Goal: Task Accomplishment & Management: Complete application form

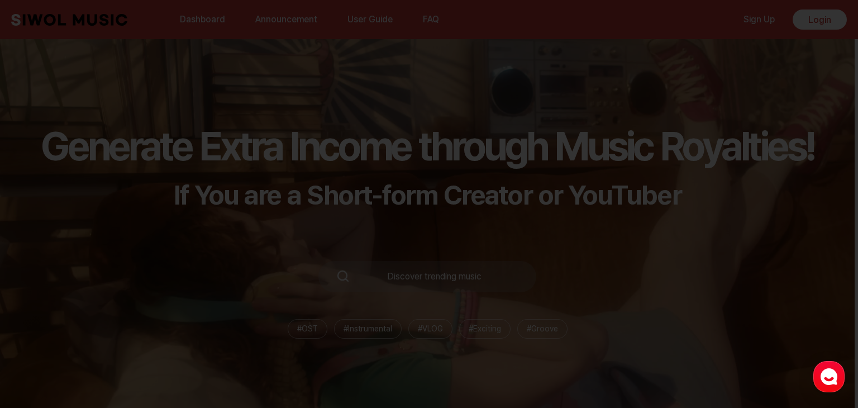
click at [623, 197] on div at bounding box center [429, 204] width 858 height 408
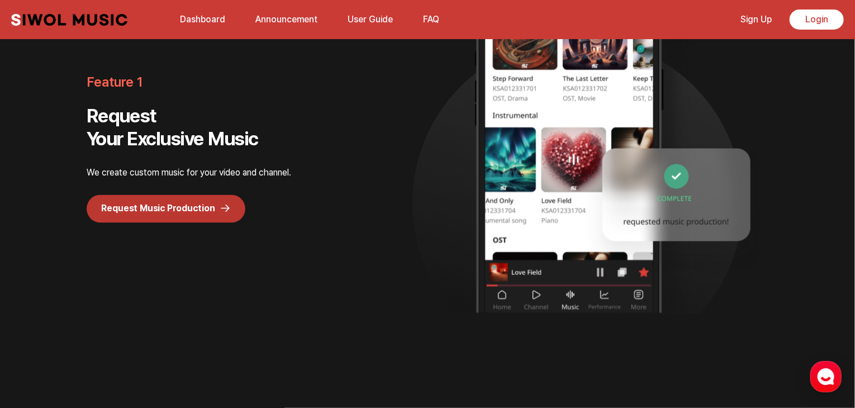
scroll to position [894, 0]
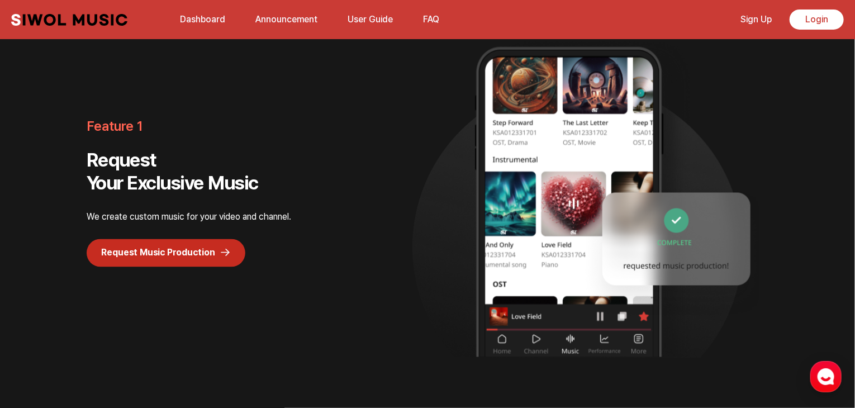
click at [217, 250] on link "Request Music Production" at bounding box center [166, 253] width 159 height 28
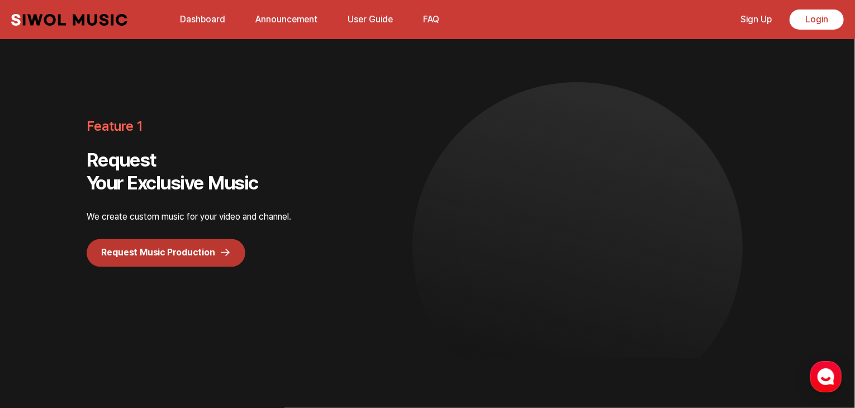
scroll to position [0, 0]
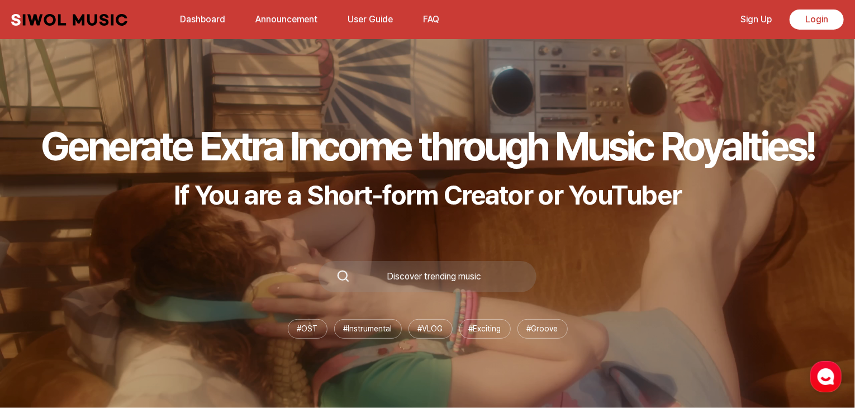
click at [756, 21] on link "Sign Up" at bounding box center [756, 19] width 45 height 24
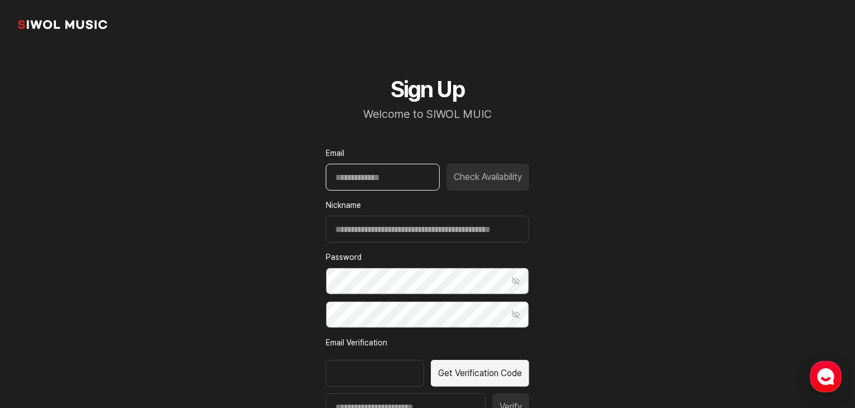
click at [347, 178] on input "Email" at bounding box center [383, 177] width 114 height 27
click at [391, 180] on input "Email" at bounding box center [383, 177] width 114 height 27
paste input "**********"
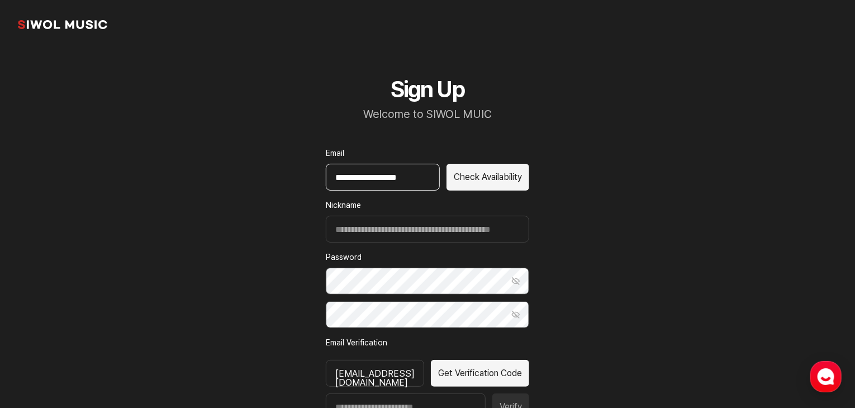
type input "**********"
click at [393, 226] on input "Nickname" at bounding box center [427, 229] width 203 height 27
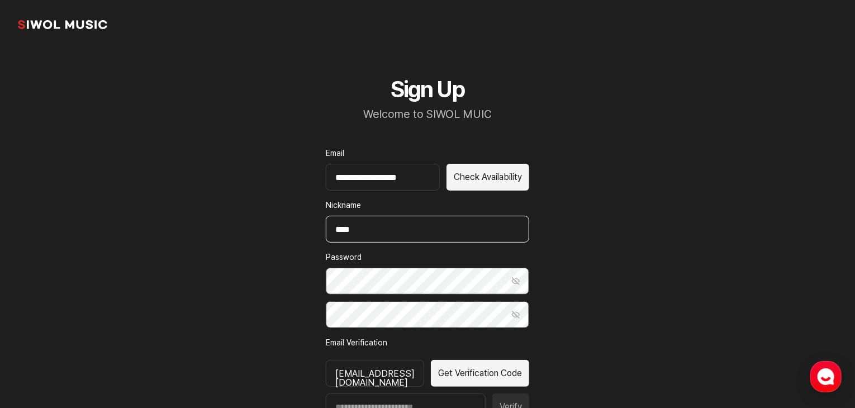
type input "****"
click at [519, 279] on button "Show Password" at bounding box center [515, 281] width 27 height 27
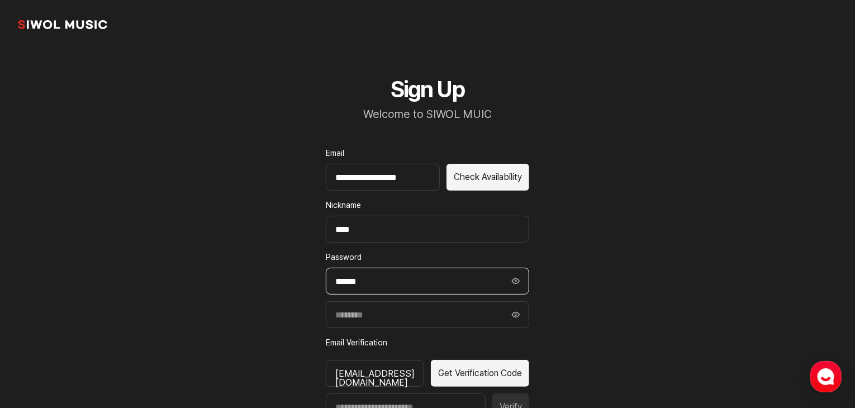
click at [400, 280] on input "******" at bounding box center [427, 281] width 203 height 27
drag, startPoint x: 400, startPoint y: 280, endPoint x: 314, endPoint y: 278, distance: 86.1
click at [314, 278] on div "**********" at bounding box center [427, 303] width 257 height 509
type input "**********"
click at [355, 312] on input "Confirm Password" at bounding box center [427, 314] width 203 height 27
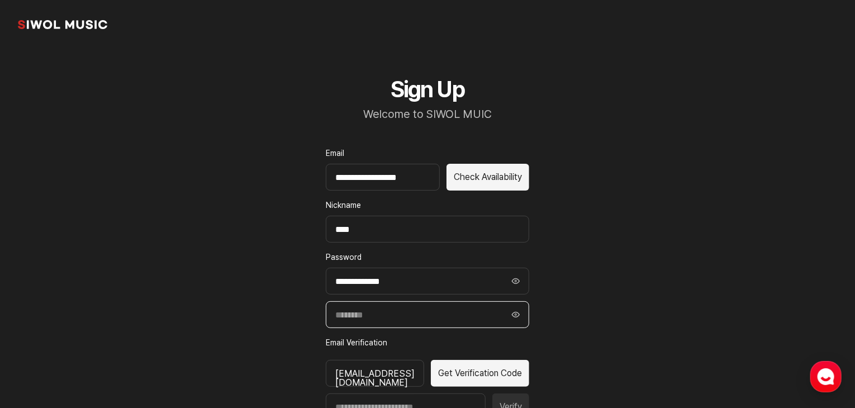
paste input "**********"
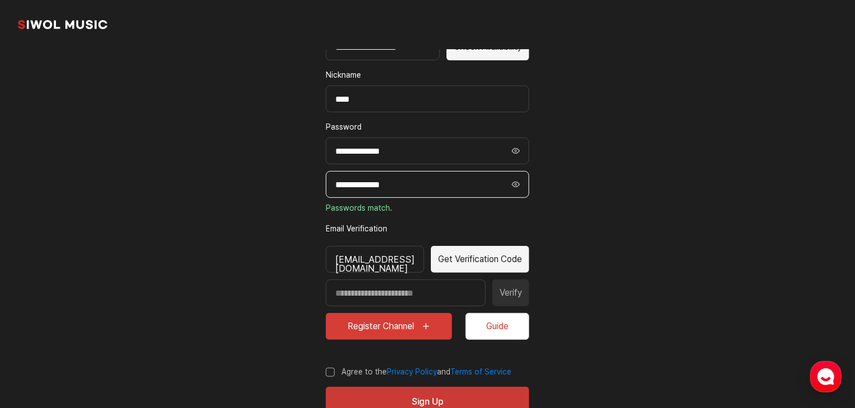
scroll to position [165, 0]
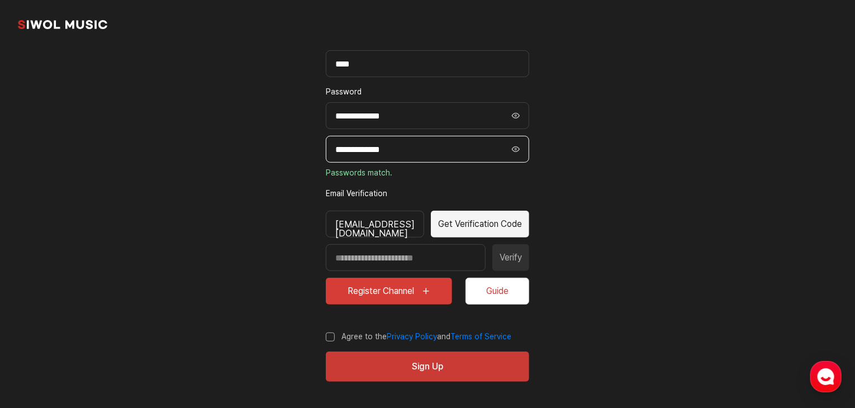
type input "**********"
click at [494, 224] on button "Get Verification Code" at bounding box center [480, 224] width 98 height 27
click at [491, 219] on button "Get Verification Code" at bounding box center [480, 224] width 98 height 27
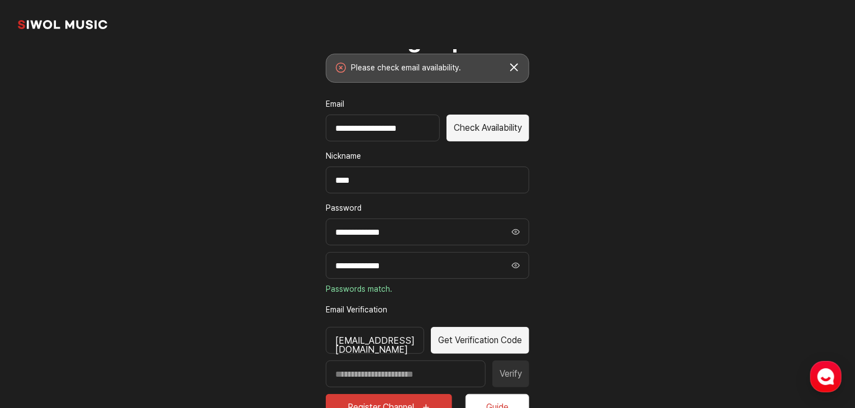
scroll to position [0, 0]
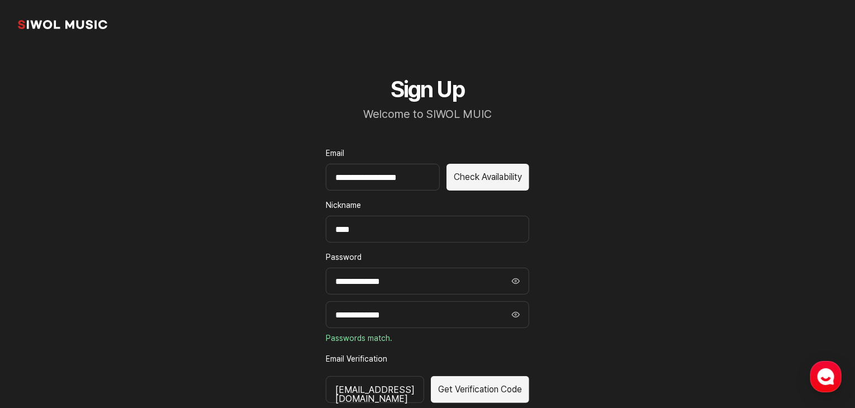
click at [487, 179] on button "Check Availability" at bounding box center [488, 177] width 83 height 27
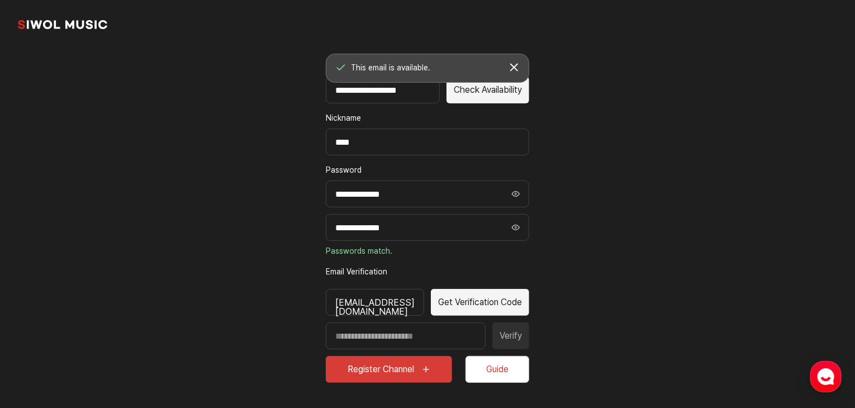
scroll to position [112, 0]
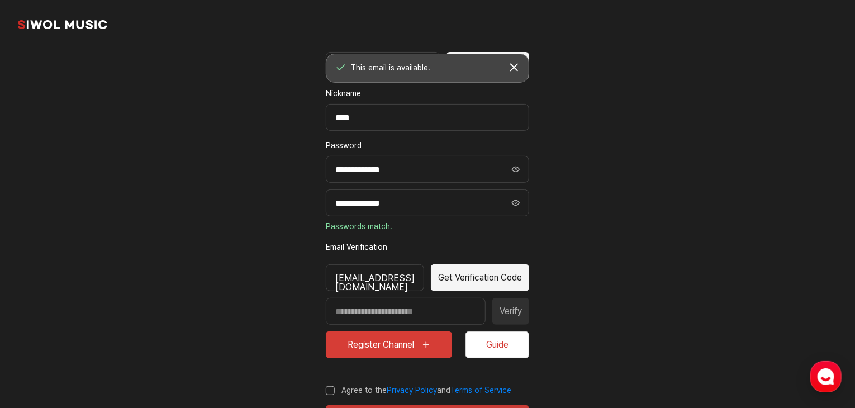
click at [505, 275] on button "Get Verification Code" at bounding box center [480, 277] width 98 height 27
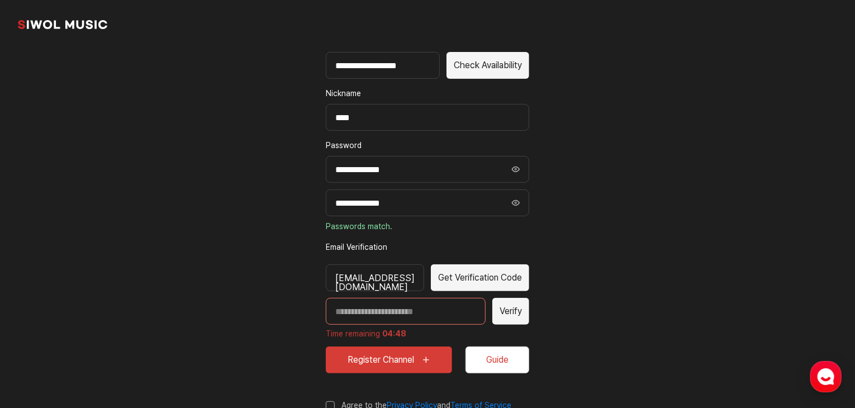
click at [369, 309] on input "Enter verification code" at bounding box center [406, 311] width 160 height 27
type input "*****"
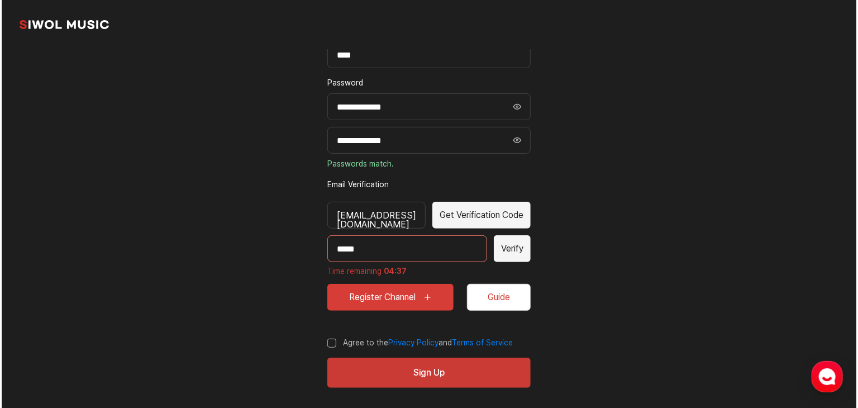
scroll to position [181, 0]
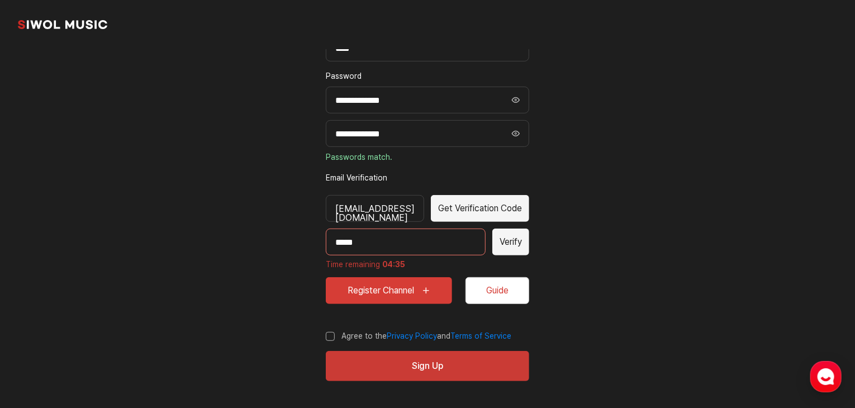
click at [516, 244] on button "Verify" at bounding box center [510, 242] width 37 height 27
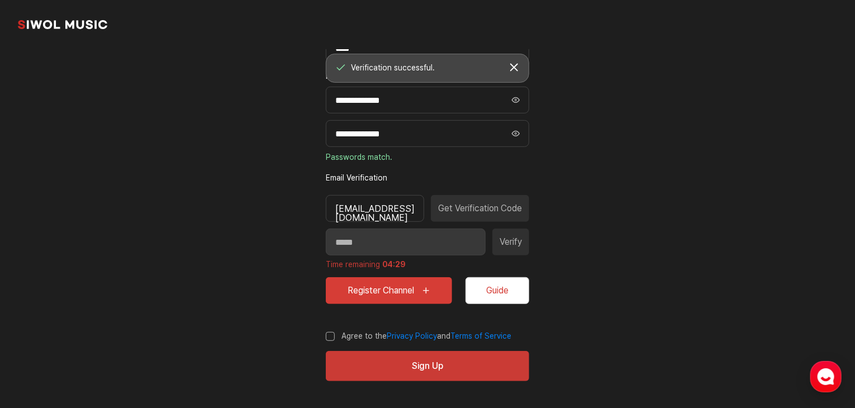
click at [509, 298] on button "Guide" at bounding box center [498, 290] width 64 height 27
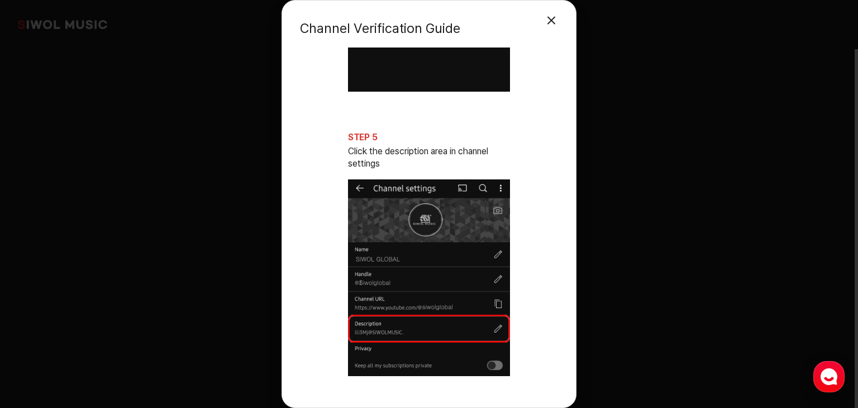
scroll to position [1509, 0]
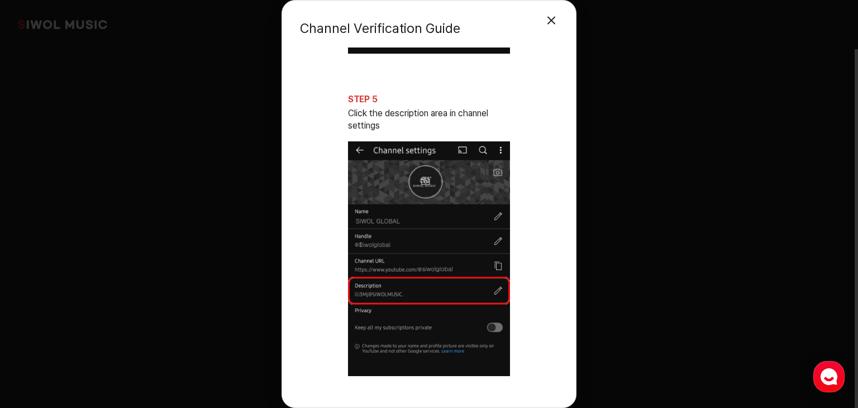
click at [709, 136] on div "Channel Verification Guide Close Modal STEP 1 Complete YouTube channel URL regi…" at bounding box center [429, 204] width 858 height 408
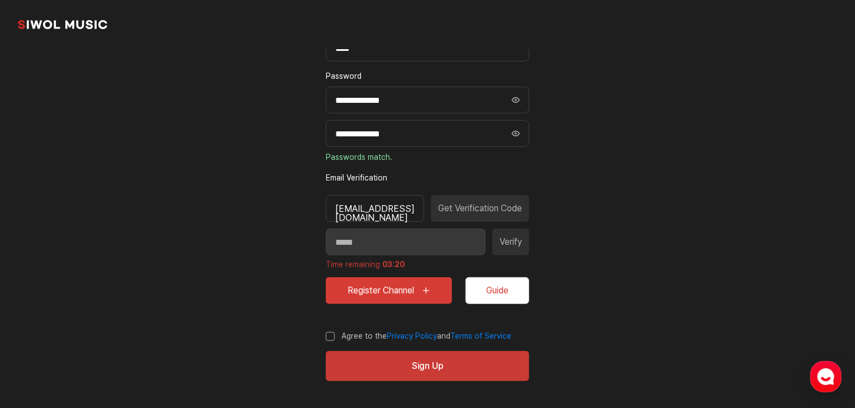
click at [347, 334] on label "Agree to the Privacy Policy and Terms of Service" at bounding box center [419, 336] width 186 height 11
click at [419, 291] on button "Register Channel" at bounding box center [389, 290] width 126 height 27
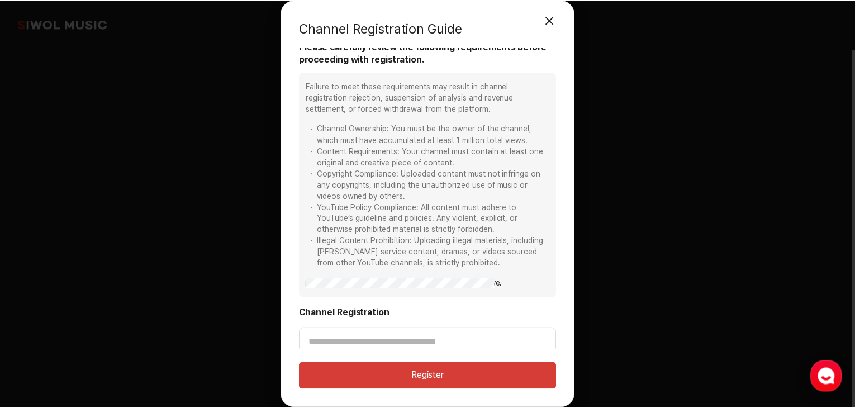
scroll to position [13, 0]
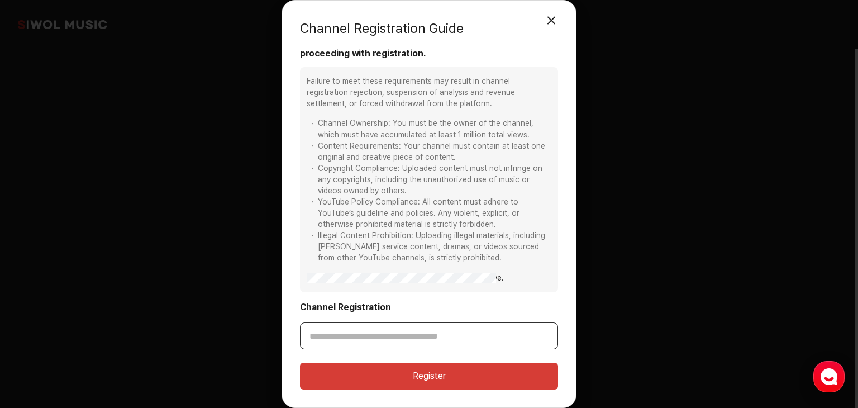
click at [367, 329] on input "Channel Registration" at bounding box center [429, 335] width 258 height 27
paste input "**********"
type input "**********"
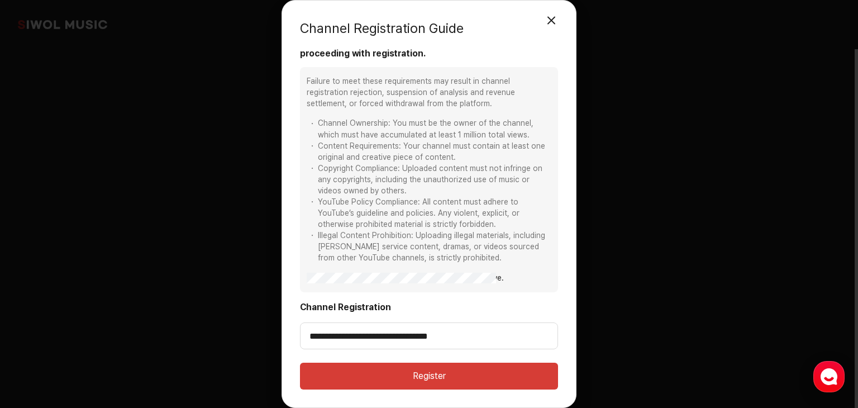
click at [387, 375] on button "Register" at bounding box center [429, 376] width 258 height 27
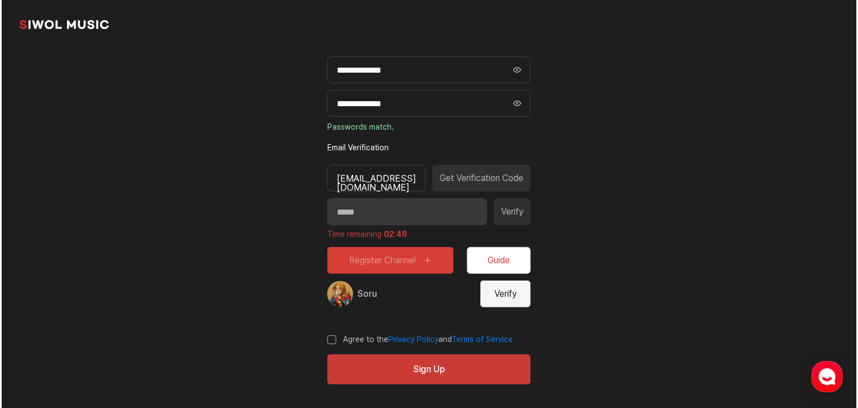
scroll to position [214, 0]
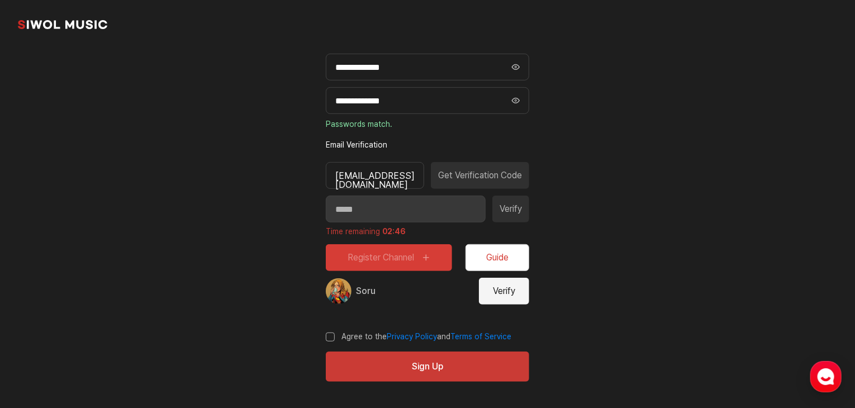
click at [503, 287] on button "Verify" at bounding box center [504, 291] width 50 height 27
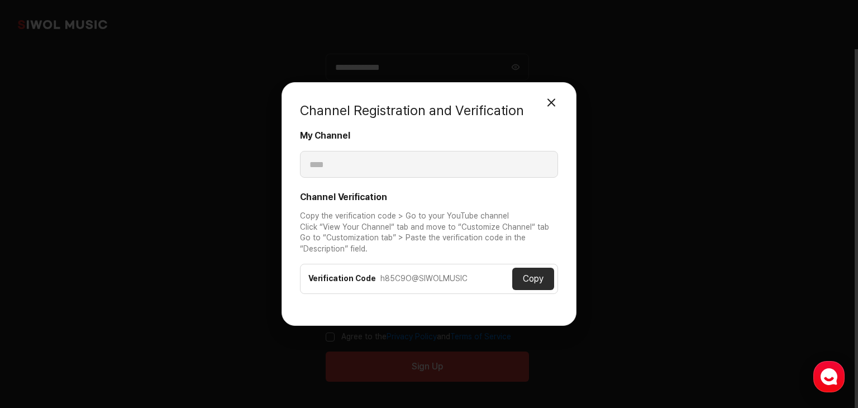
click at [521, 277] on button "Copy" at bounding box center [534, 279] width 42 height 22
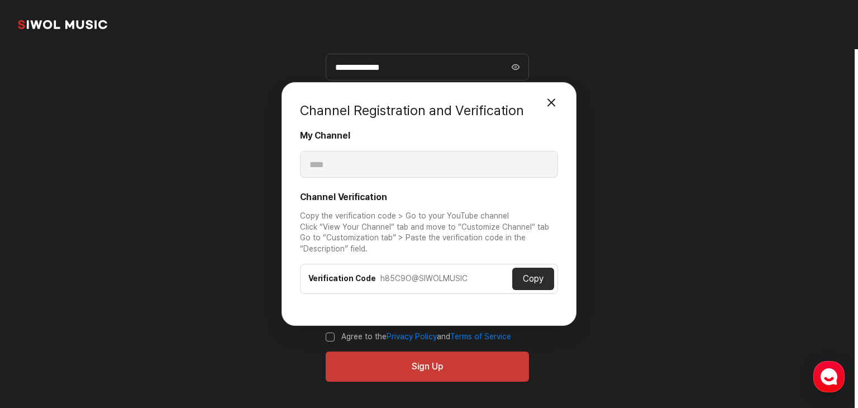
click at [537, 282] on button "Copy" at bounding box center [534, 279] width 42 height 22
click at [552, 108] on button "Close Modal" at bounding box center [551, 103] width 22 height 22
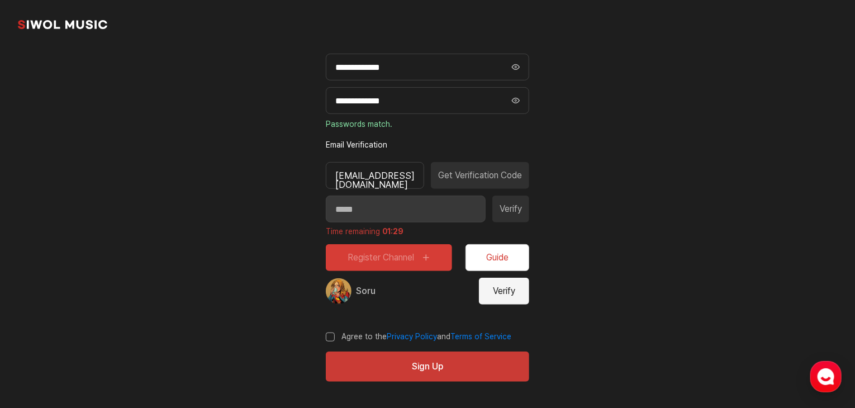
click at [502, 252] on button "Guide" at bounding box center [498, 257] width 64 height 27
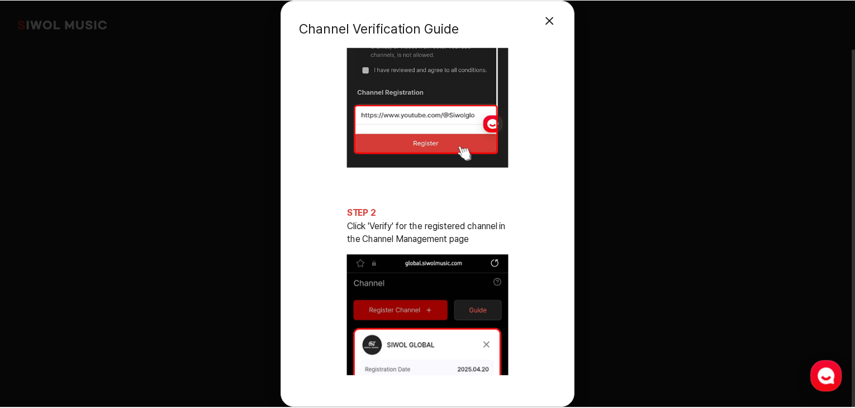
scroll to position [224, 0]
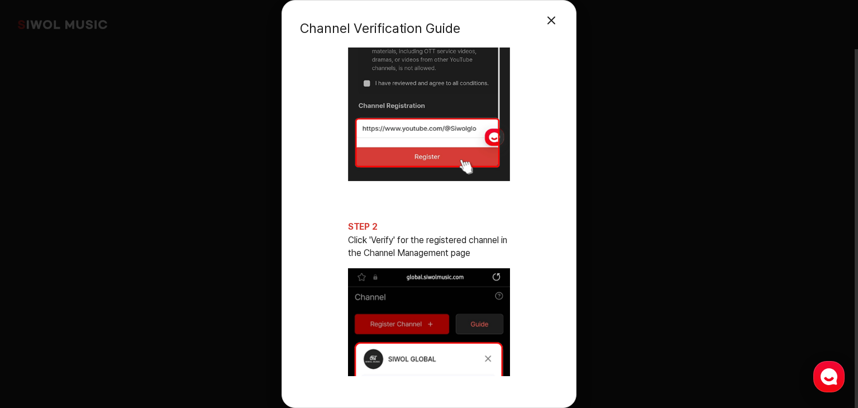
click at [610, 201] on div "Channel Verification Guide Close Modal STEP 1 Complete YouTube channel URL regi…" at bounding box center [429, 204] width 858 height 408
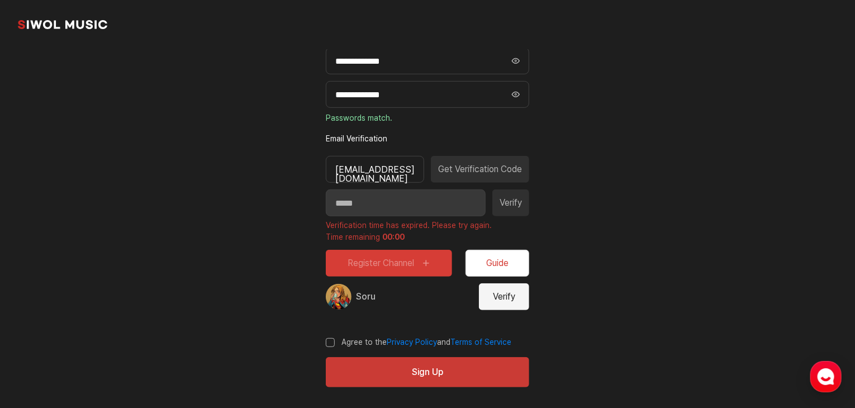
scroll to position [226, 0]
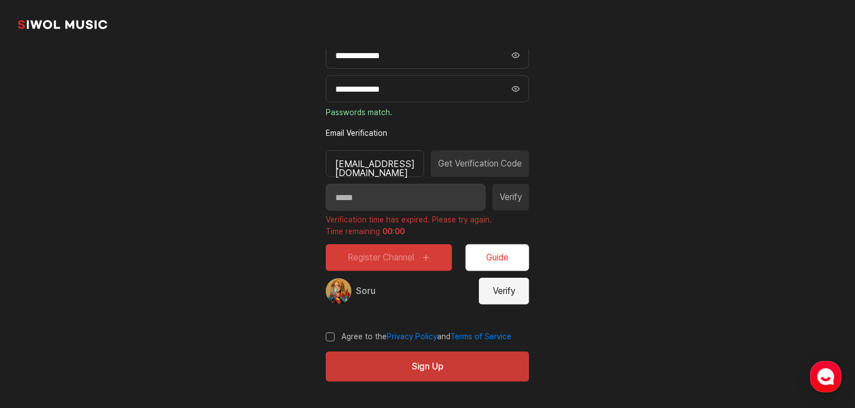
click at [501, 289] on button "Verify" at bounding box center [504, 291] width 50 height 27
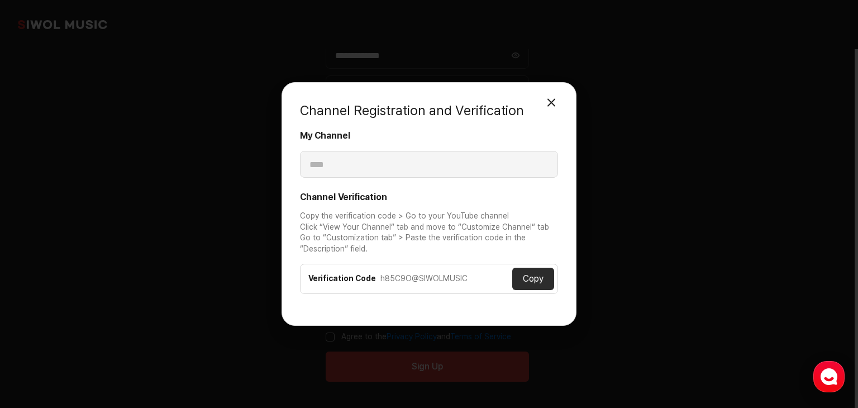
click at [558, 104] on button "Close Modal" at bounding box center [551, 103] width 22 height 22
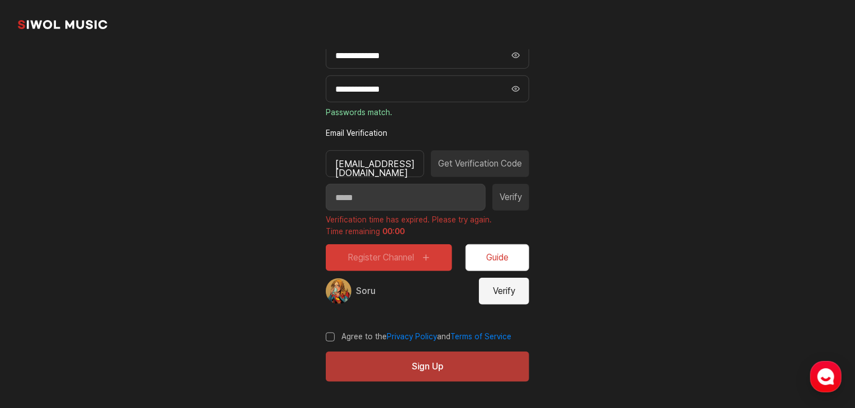
click at [436, 364] on button "Sign Up" at bounding box center [427, 367] width 203 height 30
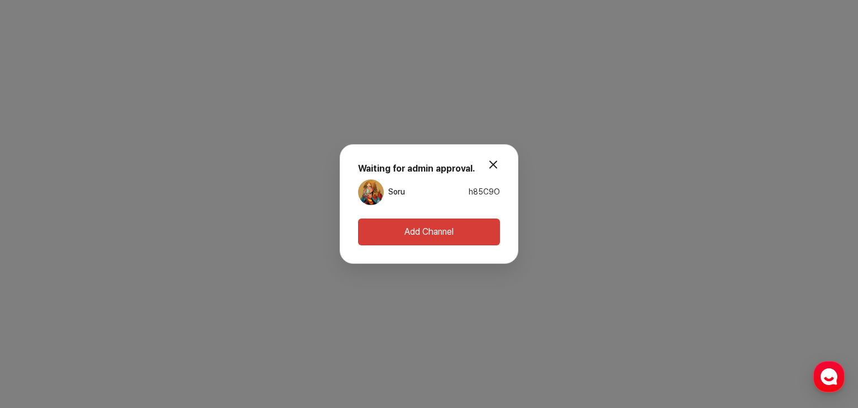
click at [401, 226] on button "Add Channel" at bounding box center [429, 232] width 142 height 27
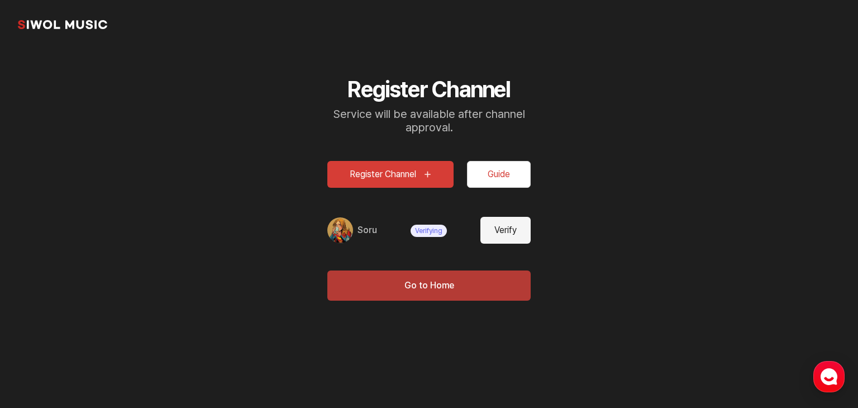
click at [420, 288] on button "Go to Home" at bounding box center [429, 286] width 203 height 30
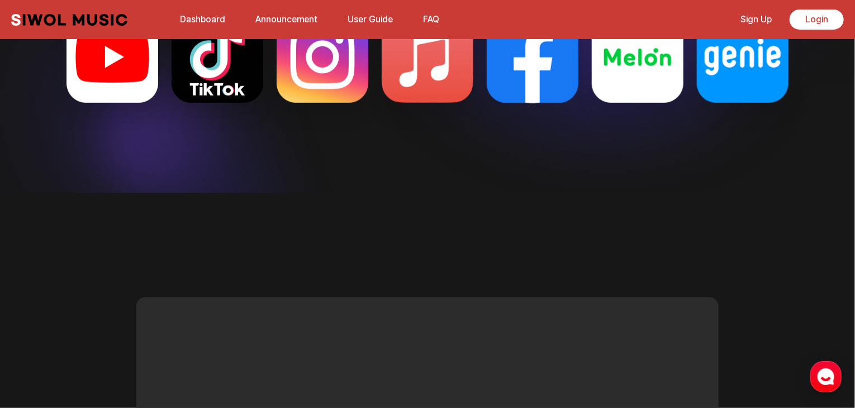
scroll to position [2326, 0]
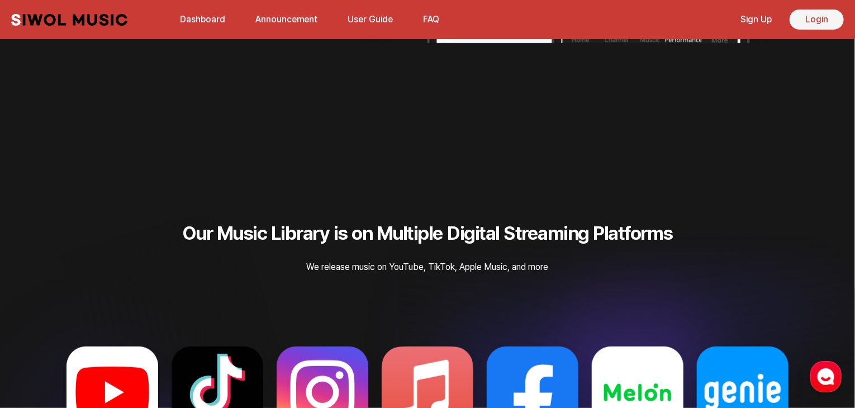
click at [820, 21] on link "Login" at bounding box center [817, 20] width 54 height 20
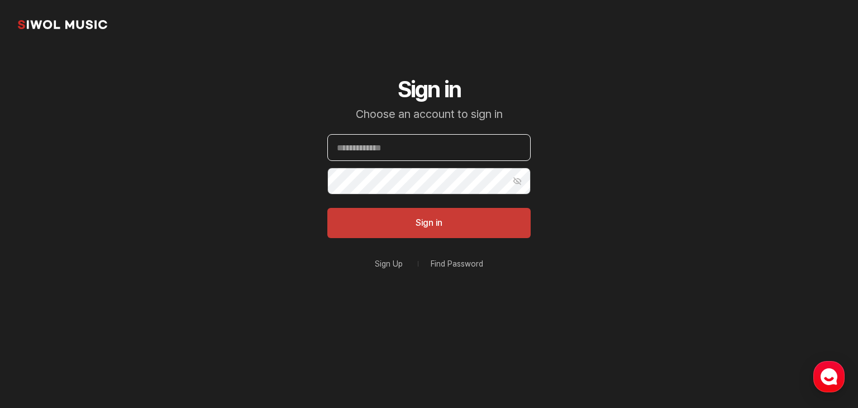
click at [452, 139] on input "Email" at bounding box center [429, 147] width 203 height 27
type input "**********"
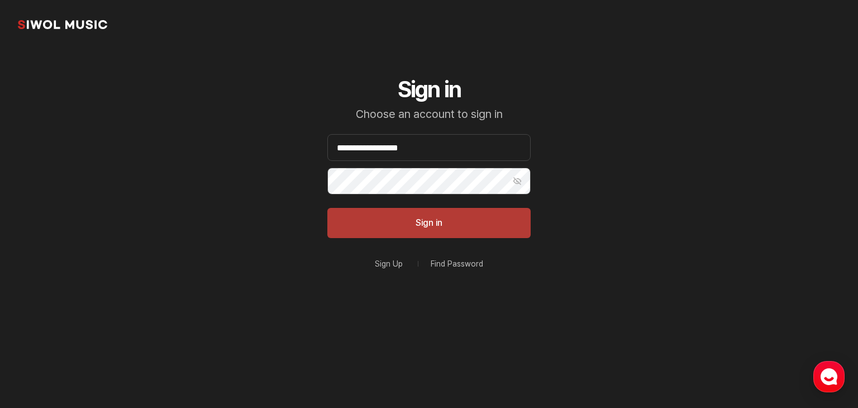
click at [418, 222] on button "Sign in" at bounding box center [429, 223] width 203 height 30
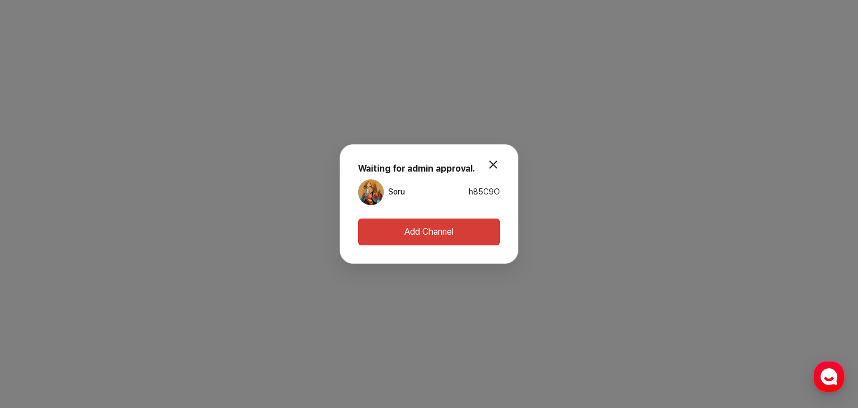
click at [458, 230] on button "Add Channel" at bounding box center [429, 232] width 142 height 27
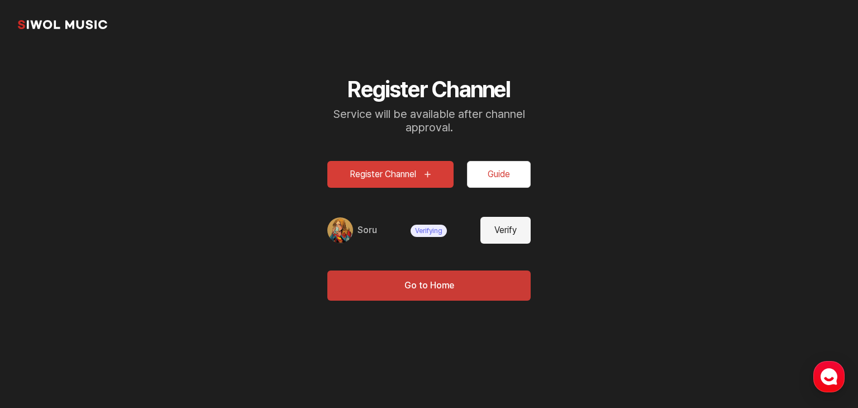
click at [489, 227] on button "Verify" at bounding box center [506, 230] width 50 height 27
type input "****"
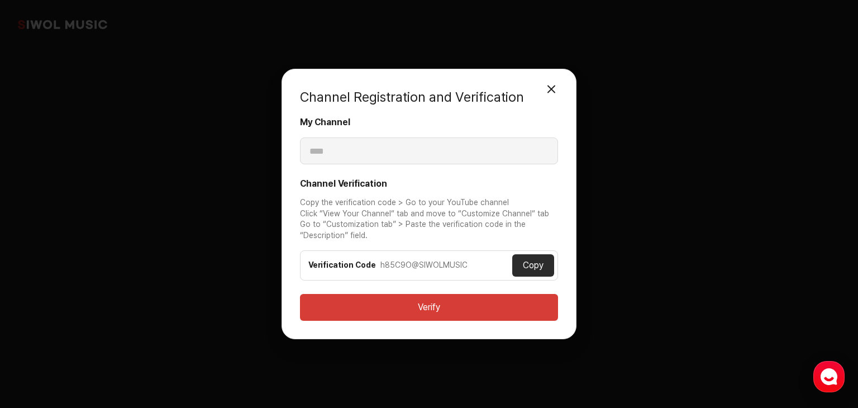
click at [548, 84] on button "Close Modal" at bounding box center [551, 89] width 22 height 22
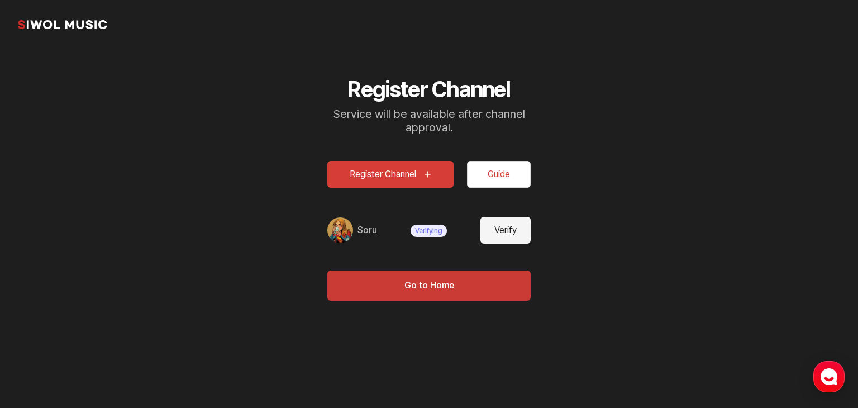
click at [485, 168] on button "Guide" at bounding box center [499, 174] width 64 height 27
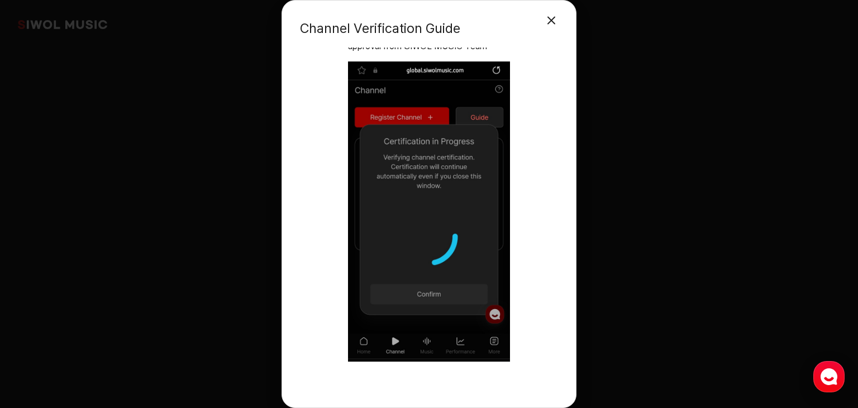
scroll to position [2403, 0]
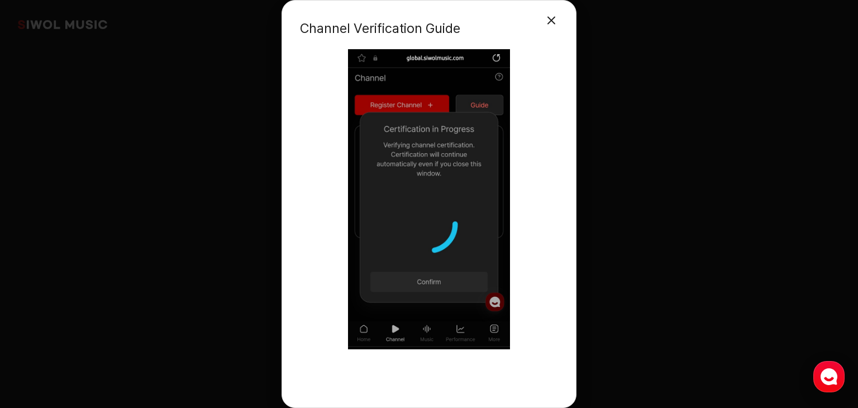
click at [635, 184] on div "Channel Verification Guide Close Modal STEP 1 Complete YouTube channel URL regi…" at bounding box center [429, 204] width 858 height 408
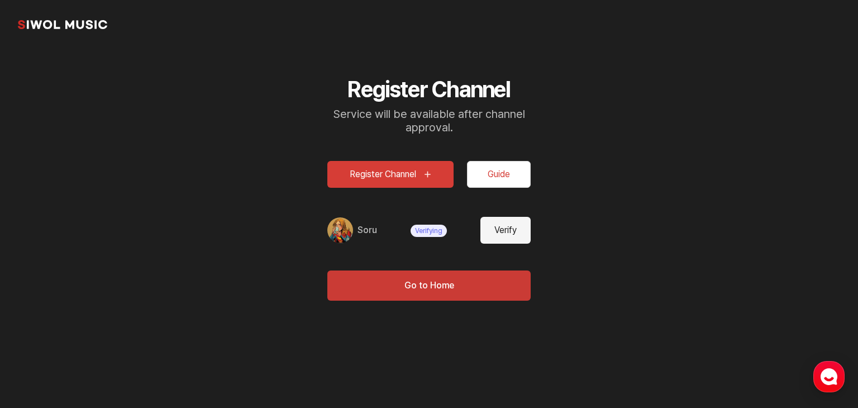
click at [416, 233] on span "Verifying" at bounding box center [429, 231] width 36 height 12
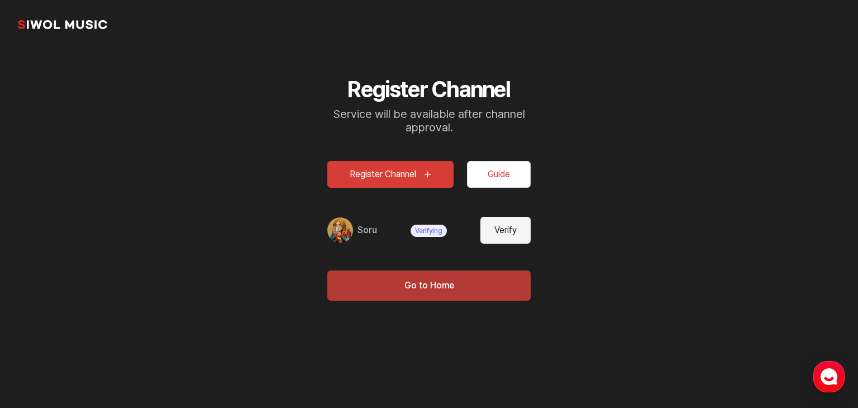
click at [502, 290] on button "Go to Home" at bounding box center [429, 286] width 203 height 30
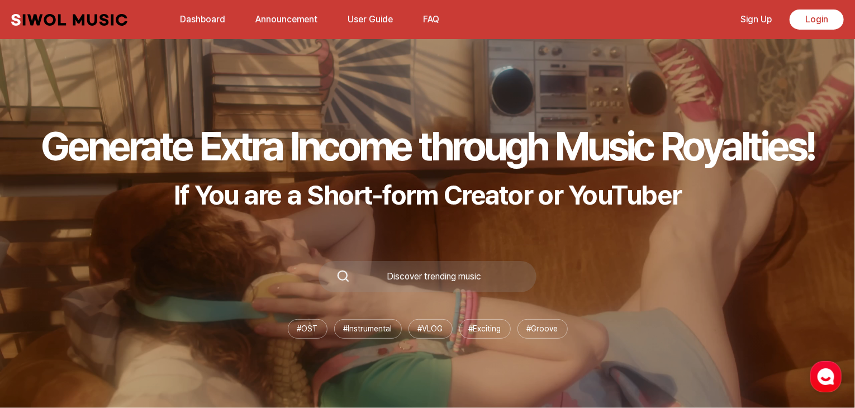
click at [376, 23] on link "User Guide" at bounding box center [370, 19] width 59 height 24
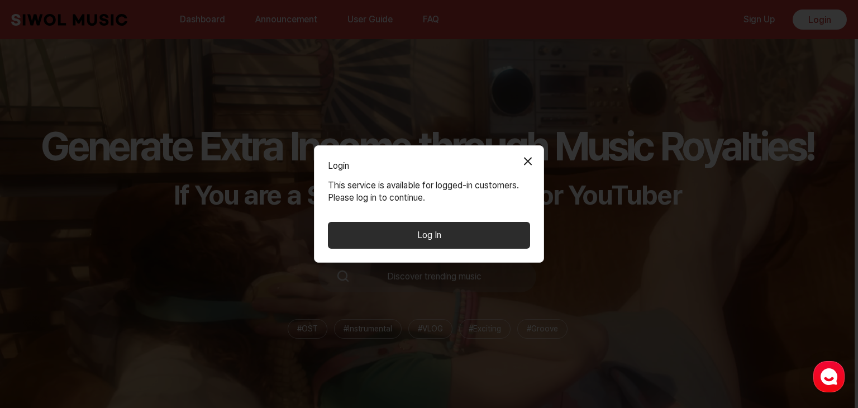
click at [529, 156] on button "Close Modal" at bounding box center [528, 161] width 22 height 22
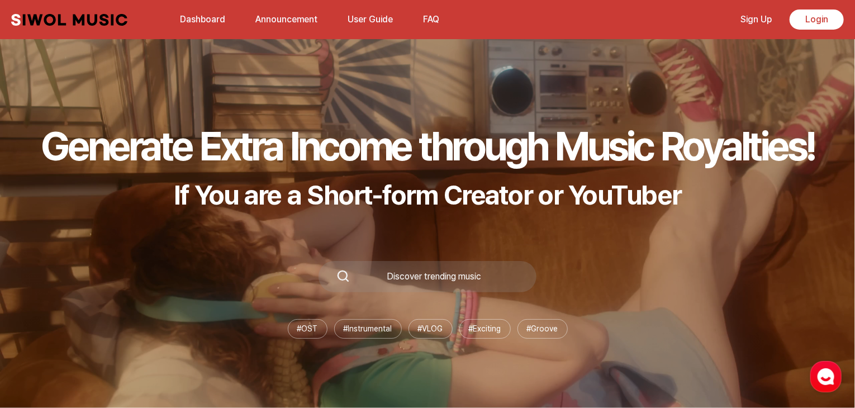
click at [421, 23] on button "FAQ" at bounding box center [431, 19] width 30 height 27
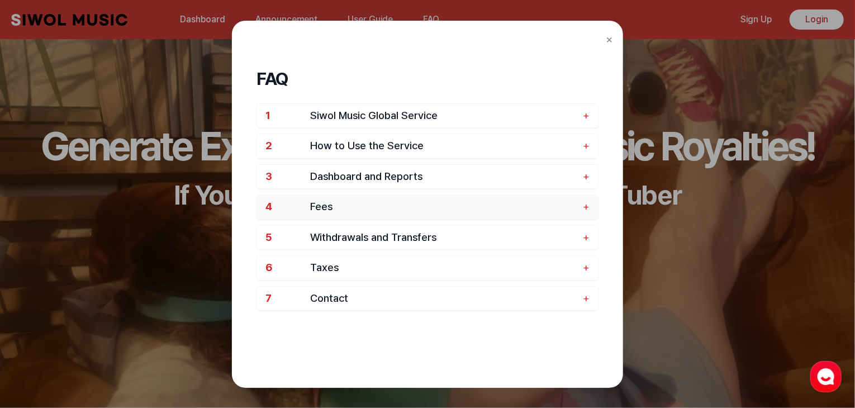
click at [395, 205] on span "Fees" at bounding box center [443, 207] width 267 height 13
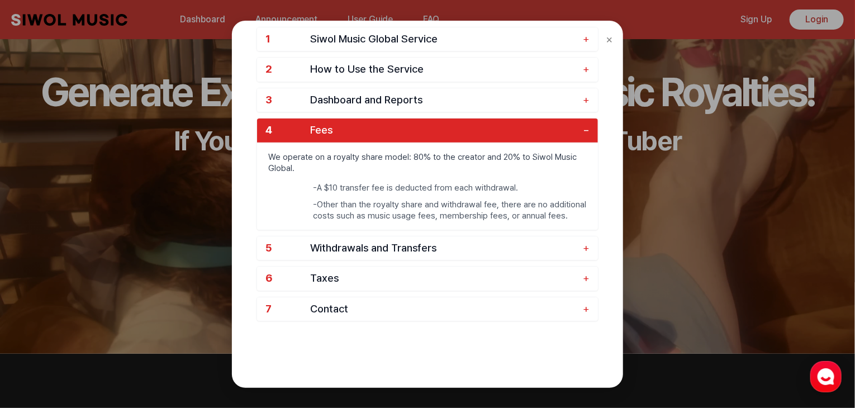
scroll to position [56, 0]
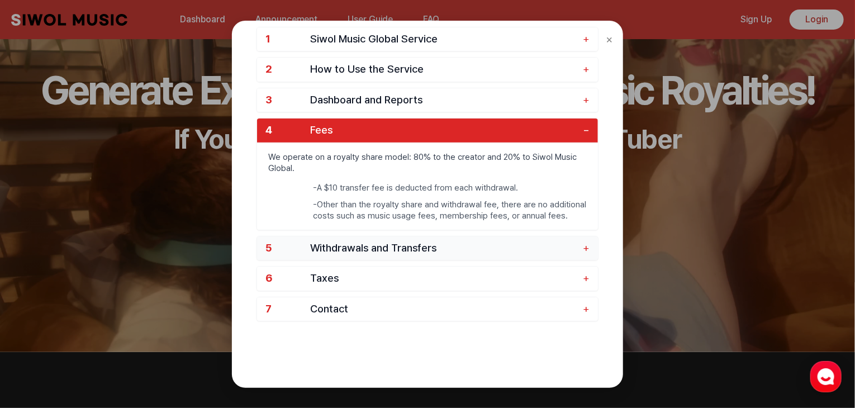
click at [399, 245] on span "Withdrawals and Transfers" at bounding box center [443, 248] width 267 height 13
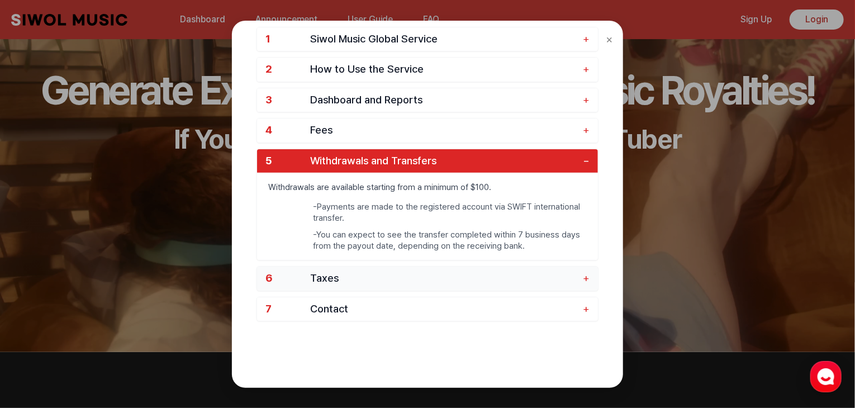
click at [362, 274] on span "Taxes" at bounding box center [443, 278] width 267 height 13
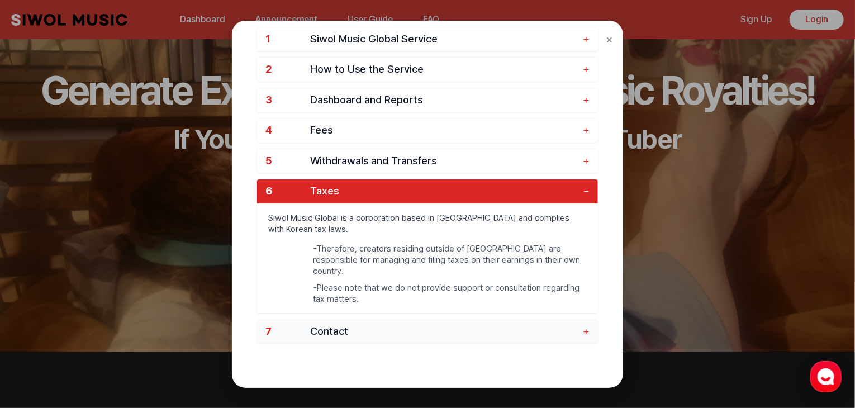
click at [447, 325] on span "Contact" at bounding box center [443, 331] width 267 height 13
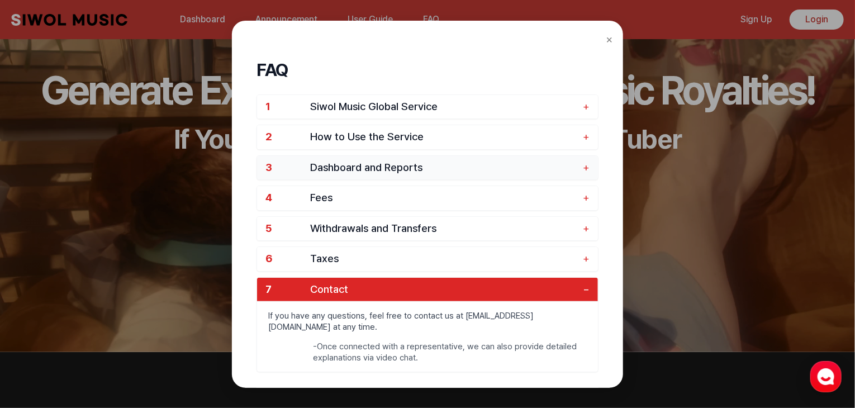
scroll to position [0, 0]
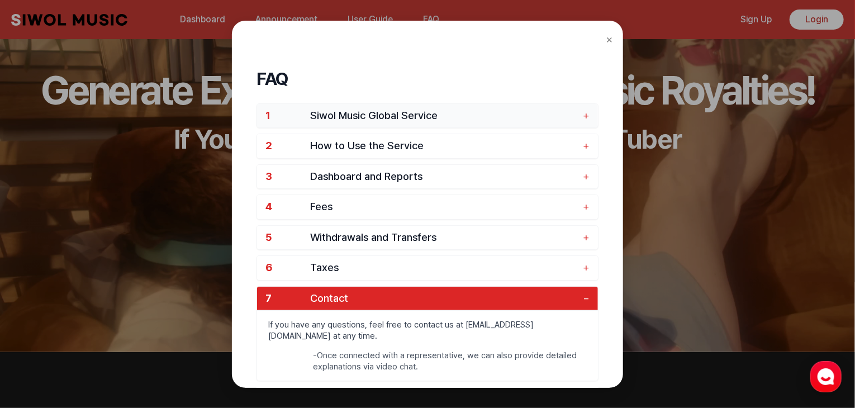
click at [442, 119] on span "Siwol Music Global Service" at bounding box center [443, 116] width 267 height 13
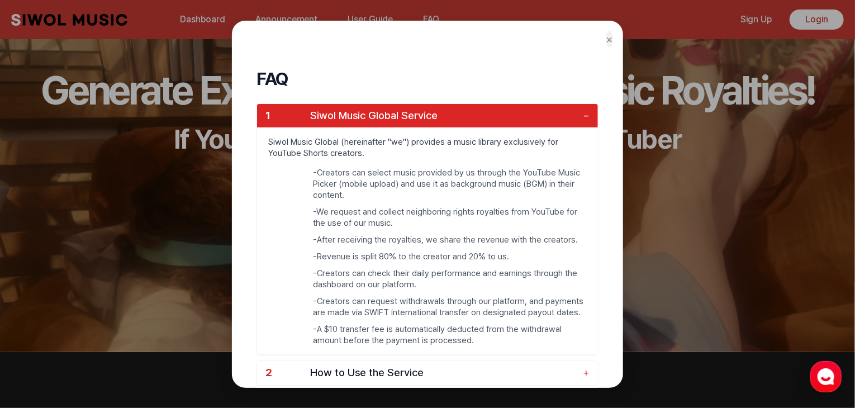
click at [607, 41] on button "×" at bounding box center [609, 39] width 7 height 17
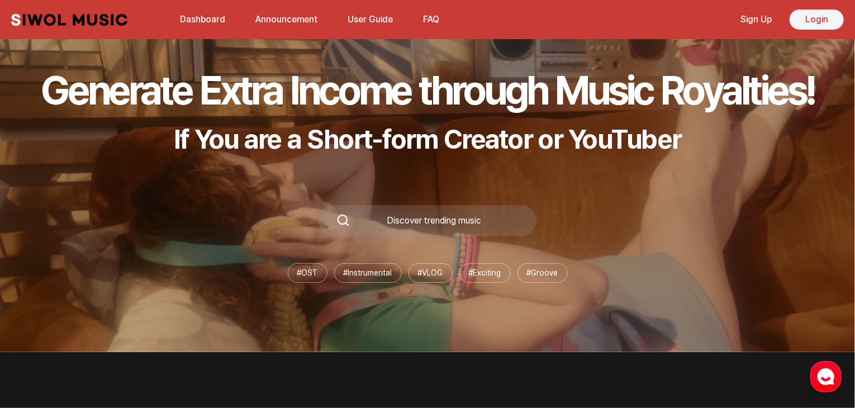
click at [805, 20] on link "Login" at bounding box center [817, 20] width 54 height 20
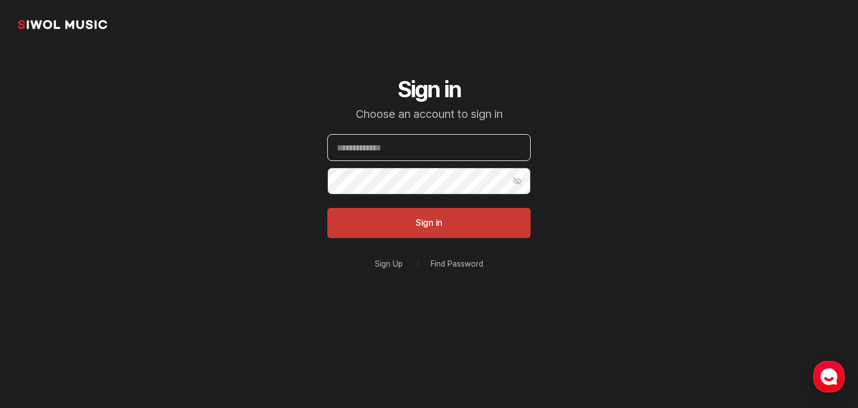
click at [412, 150] on input "Email" at bounding box center [429, 147] width 203 height 27
type input "**********"
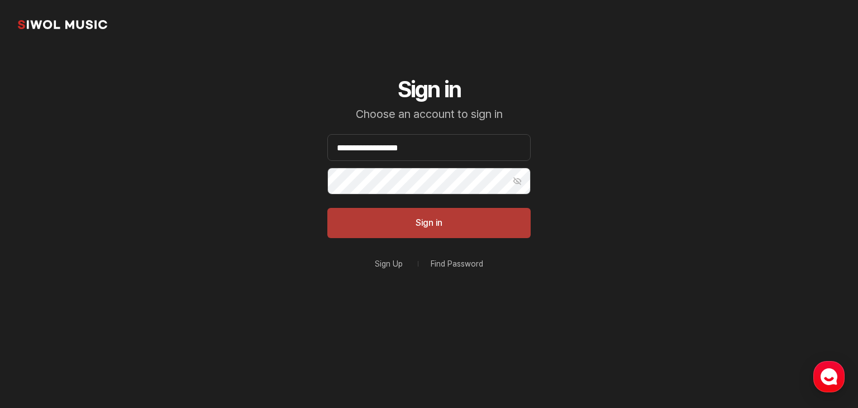
click at [418, 221] on button "Sign in" at bounding box center [429, 223] width 203 height 30
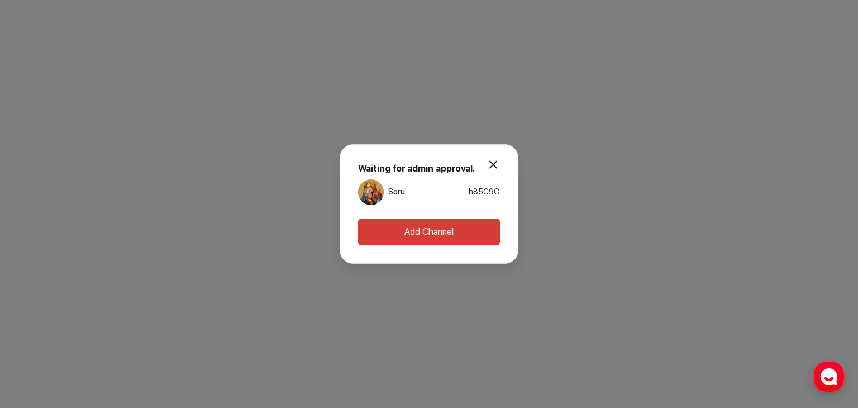
click at [499, 162] on button "modal.close" at bounding box center [493, 165] width 22 height 22
